Goal: Task Accomplishment & Management: Use online tool/utility

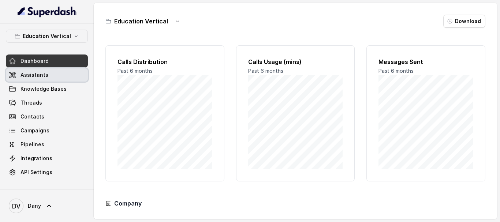
click at [40, 72] on span "Assistants" at bounding box center [35, 74] width 28 height 7
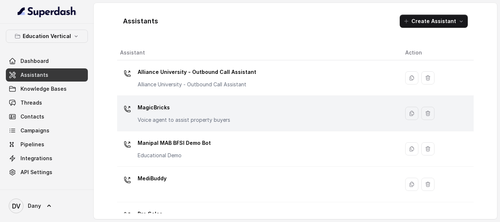
click at [188, 112] on p "MagicBricks" at bounding box center [184, 108] width 93 height 12
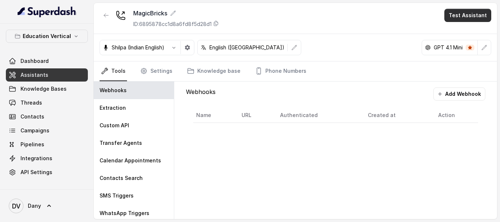
click at [474, 12] on button "Test Assistant" at bounding box center [468, 15] width 47 height 13
click at [462, 36] on button "Phone Call" at bounding box center [472, 32] width 46 height 13
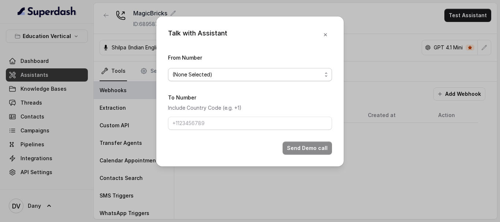
click at [229, 70] on span "(None Selected)" at bounding box center [250, 74] width 164 height 13
click at [324, 36] on div "Talk with Assistant From Number (None Selected) To Number Include Country Code …" at bounding box center [250, 91] width 188 height 150
click at [63, 72] on div "Talk with Assistant From Number (None Selected) To Number Include Country Code …" at bounding box center [250, 111] width 500 height 222
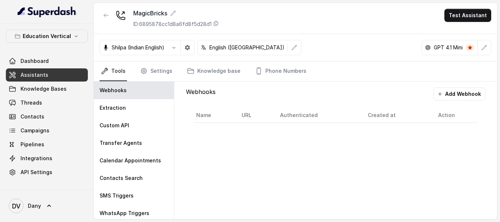
click at [63, 72] on link "Assistants" at bounding box center [47, 74] width 82 height 13
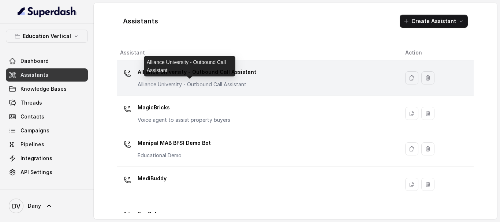
click at [195, 82] on p "Alliance University - Outbound Call Assistant" at bounding box center [197, 84] width 119 height 7
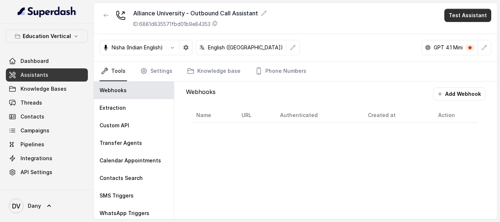
click at [475, 14] on button "Test Assistant" at bounding box center [468, 15] width 47 height 13
click at [461, 36] on button "Phone Call" at bounding box center [472, 32] width 46 height 13
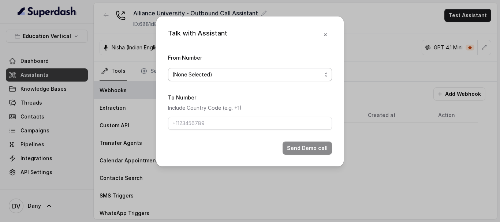
click at [236, 77] on span "(None Selected)" at bounding box center [247, 74] width 149 height 9
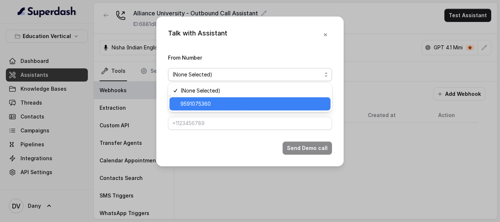
click at [182, 109] on div "9591075360" at bounding box center [250, 103] width 161 height 13
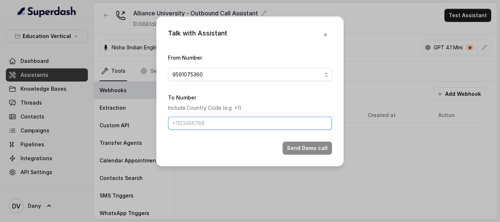
click at [210, 128] on input "To Number" at bounding box center [250, 123] width 164 height 13
type input "8880222777"
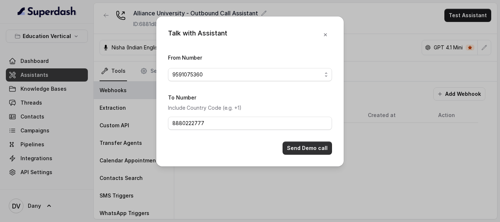
click at [309, 149] on button "Send Demo call" at bounding box center [307, 148] width 49 height 13
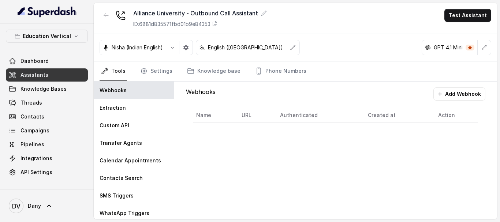
click at [42, 74] on span "Assistants" at bounding box center [35, 74] width 28 height 7
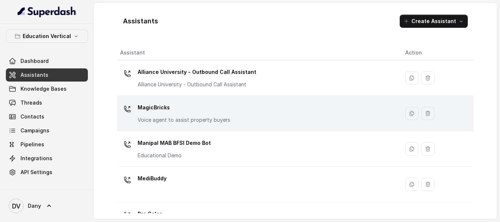
click at [240, 111] on div "MagicBricks Voice agent to assist property buyers" at bounding box center [257, 113] width 274 height 23
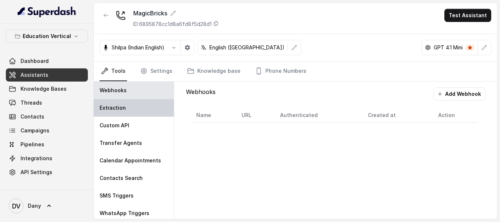
click at [129, 110] on div "Extraction" at bounding box center [134, 108] width 80 height 18
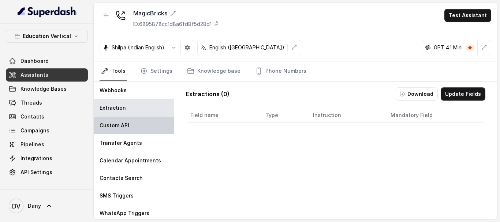
click at [122, 125] on p "Custom API" at bounding box center [115, 125] width 30 height 7
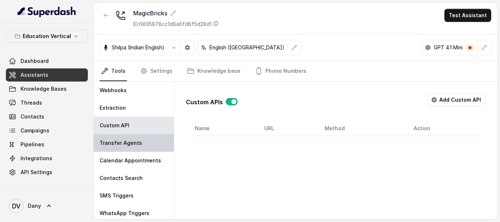
click at [132, 152] on div "Transfer Agents" at bounding box center [134, 143] width 80 height 18
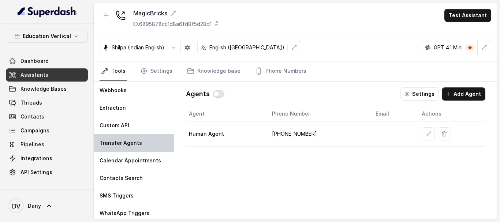
click at [130, 138] on div "Transfer Agents" at bounding box center [134, 143] width 80 height 18
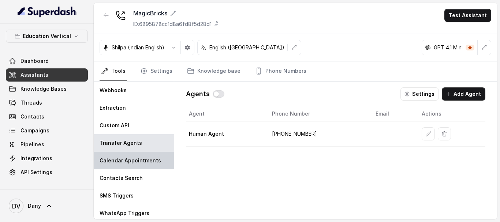
click at [133, 155] on div "Calendar Appointments" at bounding box center [134, 161] width 80 height 18
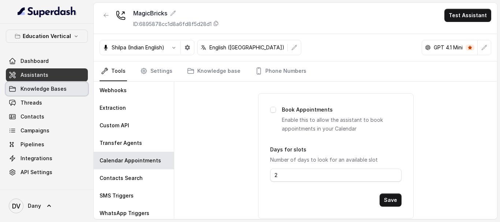
click at [45, 94] on link "Knowledge Bases" at bounding box center [47, 88] width 82 height 13
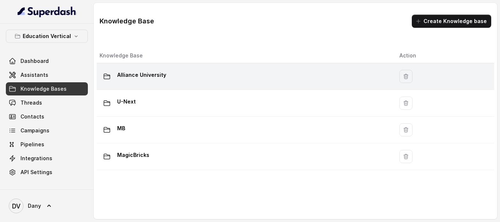
click at [126, 74] on p "Alliance University" at bounding box center [141, 75] width 49 height 12
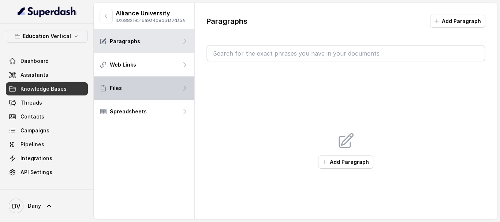
click at [120, 91] on p "Files" at bounding box center [116, 88] width 12 height 7
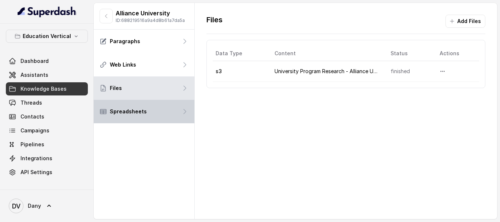
click at [122, 111] on p "Spreadsheets" at bounding box center [128, 111] width 37 height 7
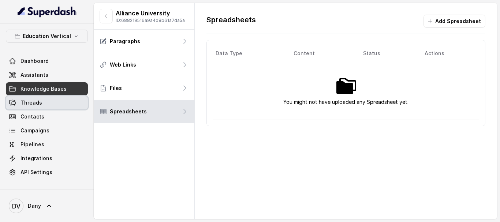
click at [45, 108] on link "Threads" at bounding box center [47, 102] width 82 height 13
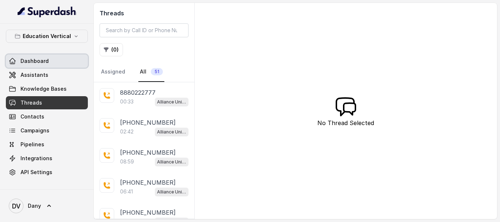
click at [35, 55] on link "Dashboard" at bounding box center [47, 61] width 82 height 13
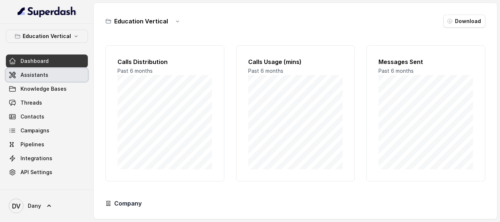
click at [41, 77] on span "Assistants" at bounding box center [35, 74] width 28 height 7
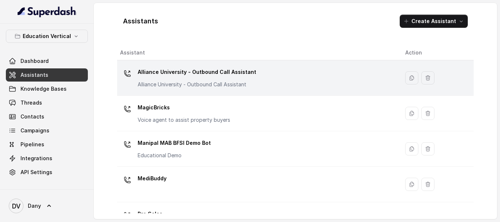
click at [186, 81] on div "Alliance University - Outbound Call Assistant Alliance University - Outbound Ca…" at bounding box center [197, 77] width 119 height 22
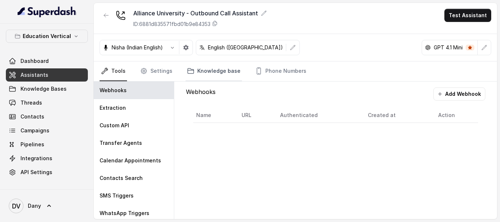
click at [212, 69] on link "Knowledge base" at bounding box center [214, 72] width 56 height 20
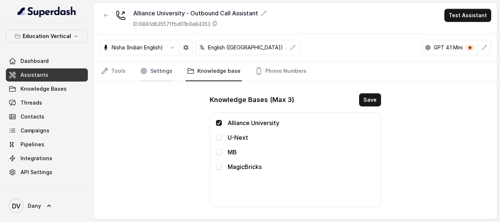
click at [155, 70] on link "Settings" at bounding box center [156, 72] width 35 height 20
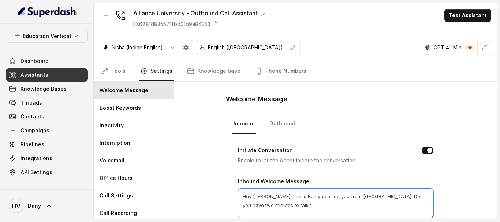
click at [256, 197] on textarea "Hey [PERSON_NAME], this is Remya calling you from [GEOGRAPHIC_DATA]. Do you hav…" at bounding box center [336, 203] width 196 height 29
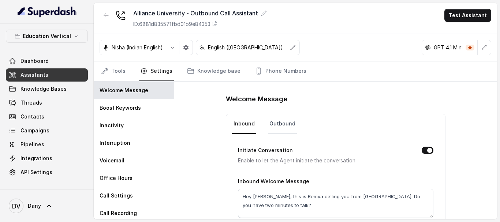
click at [288, 120] on link "Outbound" at bounding box center [282, 124] width 29 height 20
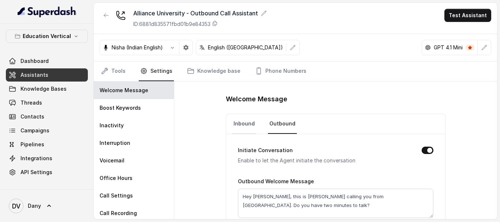
click at [241, 127] on link "Inbound" at bounding box center [244, 124] width 24 height 20
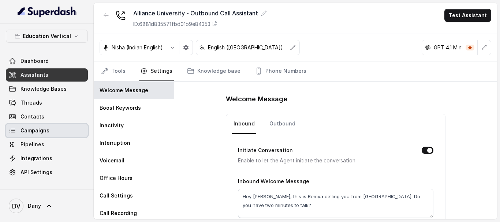
click at [46, 130] on span "Campaigns" at bounding box center [35, 130] width 29 height 7
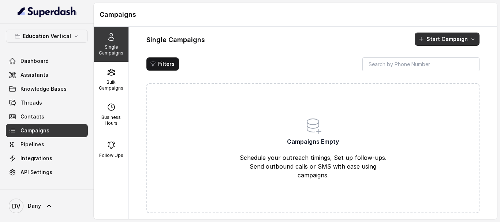
click at [458, 36] on button "Start Campaign" at bounding box center [447, 39] width 65 height 13
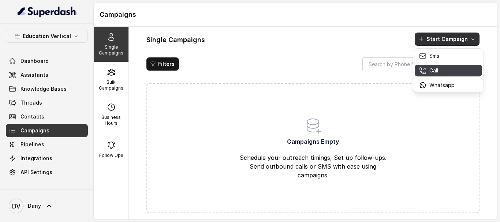
click at [433, 70] on p "Call" at bounding box center [434, 70] width 9 height 7
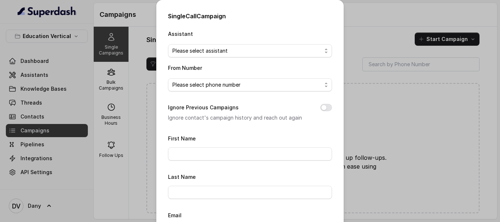
click at [28, 72] on div "Single Call Campaign Assistant Please select assistant From Number Please selec…" at bounding box center [250, 111] width 500 height 222
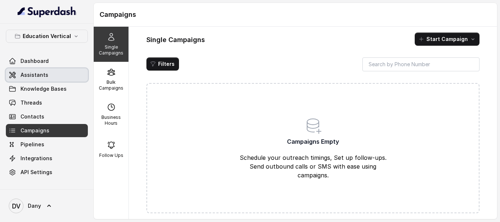
click at [49, 73] on link "Assistants" at bounding box center [47, 74] width 82 height 13
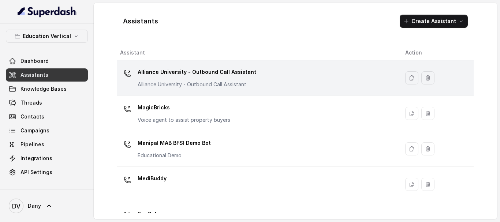
click at [196, 77] on p "Alliance University - Outbound Call Assistant" at bounding box center [197, 72] width 119 height 12
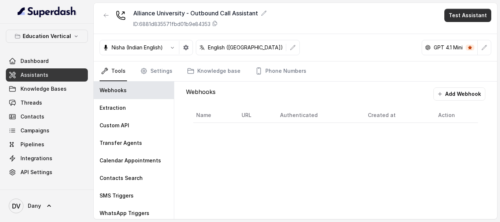
click at [462, 15] on button "Test Assistant" at bounding box center [468, 15] width 47 height 13
